Goal: Information Seeking & Learning: Learn about a topic

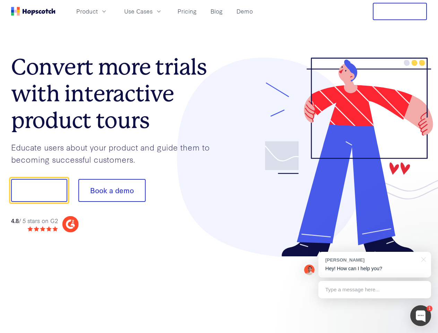
click at [219, 166] on div at bounding box center [323, 157] width 208 height 199
click at [98, 11] on span "Product" at bounding box center [86, 11] width 21 height 9
click at [152, 11] on span "Use Cases" at bounding box center [138, 11] width 28 height 9
click at [400, 11] on button "Free Trial" at bounding box center [400, 11] width 54 height 17
click at [39, 190] on button "Show me!" at bounding box center [39, 190] width 56 height 23
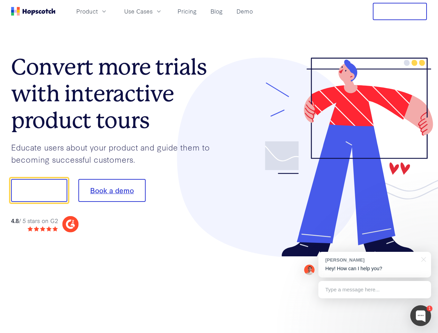
click at [112, 190] on button "Book a demo" at bounding box center [111, 190] width 67 height 23
click at [420, 315] on div at bounding box center [420, 315] width 21 height 21
click at [374, 264] on div "[PERSON_NAME] Hey! How can I help you?" at bounding box center [374, 265] width 113 height 26
click at [422, 259] on div at bounding box center [421, 259] width 17 height 14
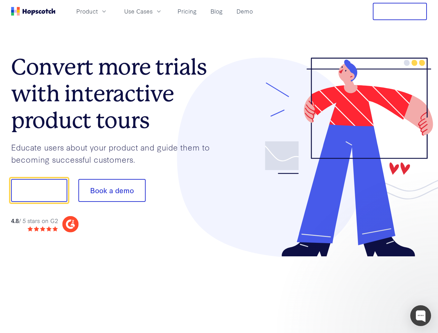
click at [374, 289] on div at bounding box center [366, 236] width 130 height 138
